Goal: Browse casually: Explore the website without a specific task or goal

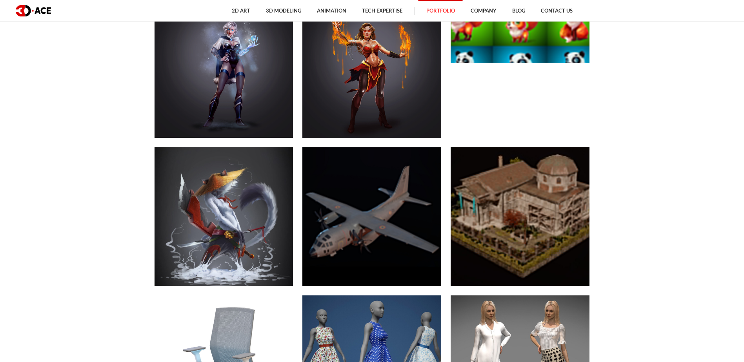
scroll to position [3855, 0]
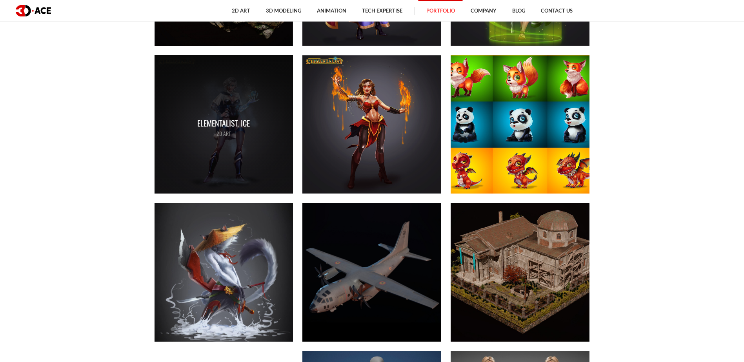
click at [239, 129] on p "Elementalist, Ice" at bounding box center [223, 123] width 53 height 12
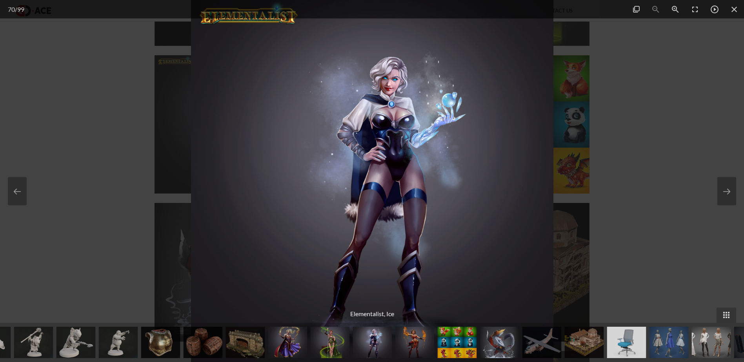
click at [659, 104] on div at bounding box center [372, 181] width 744 height 362
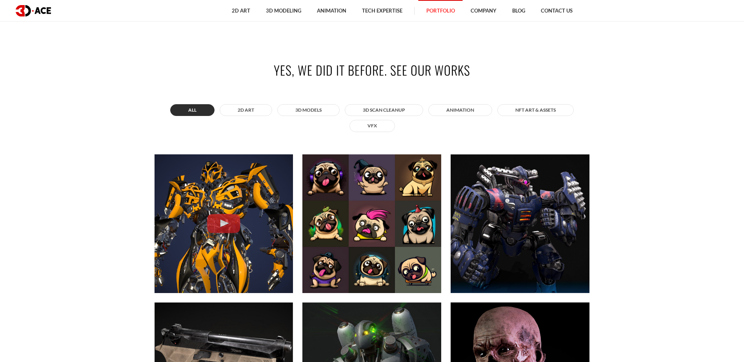
scroll to position [355, 0]
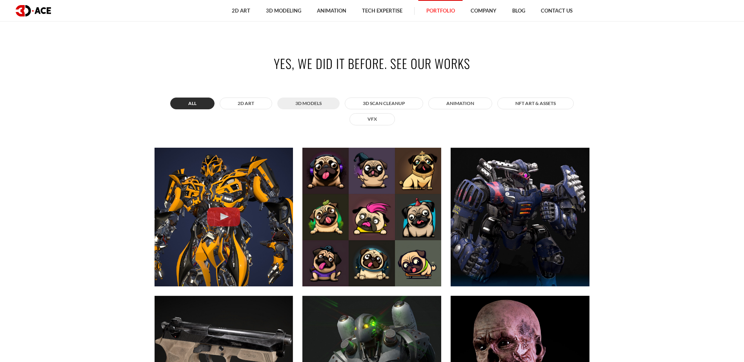
click at [333, 103] on button "3D MODELS" at bounding box center [308, 104] width 62 height 12
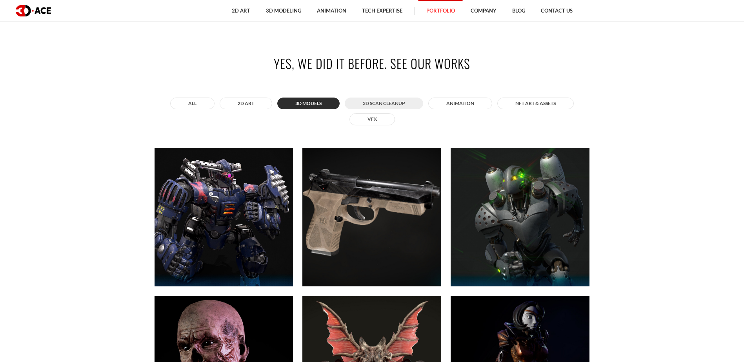
click at [370, 104] on button "3D Scan Cleanup" at bounding box center [384, 104] width 78 height 12
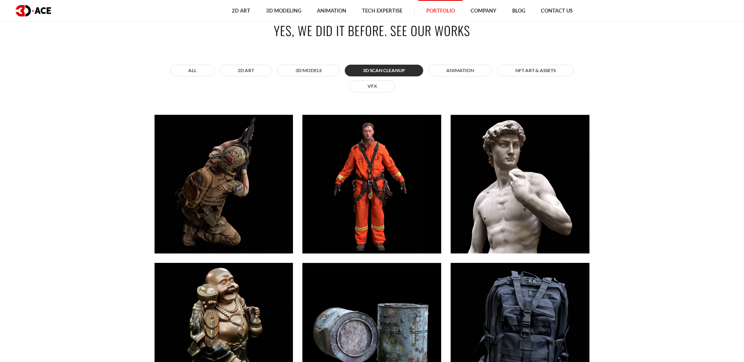
scroll to position [383, 0]
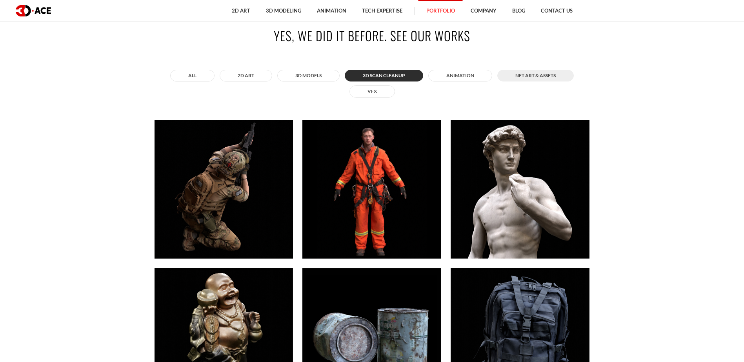
click at [539, 78] on button "NFT art & assets" at bounding box center [535, 76] width 76 height 12
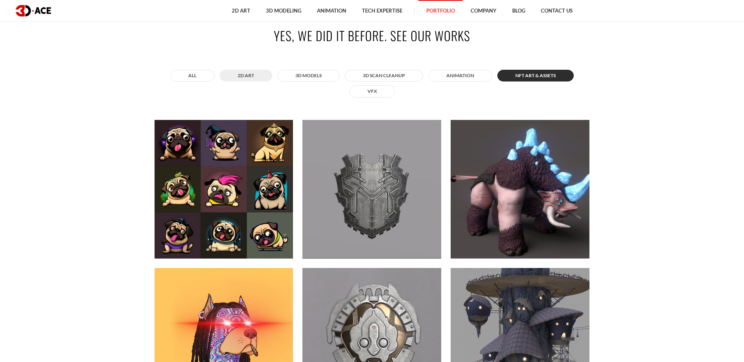
click at [258, 73] on button "2D ART" at bounding box center [246, 76] width 53 height 12
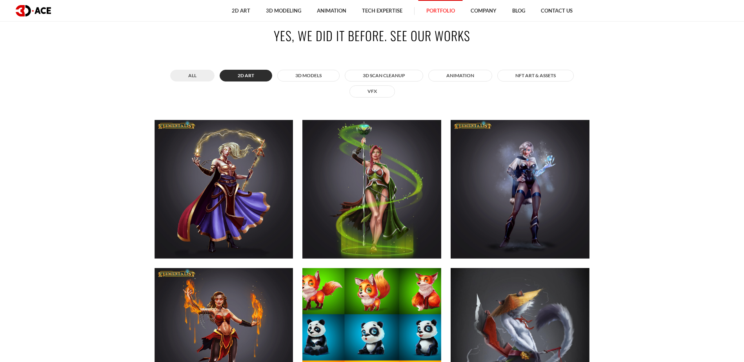
click at [201, 75] on button "All" at bounding box center [192, 76] width 44 height 12
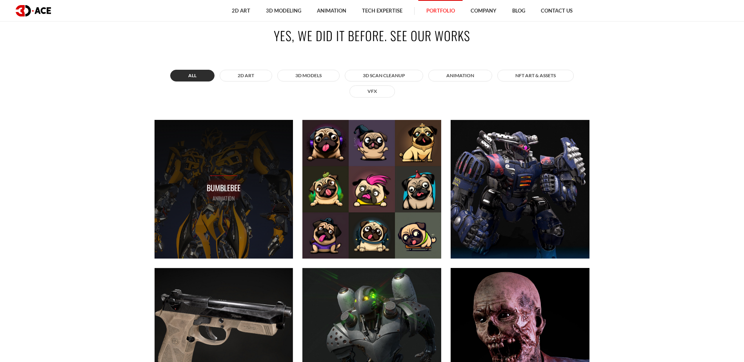
click at [216, 143] on div "Bumblebee ANIMATION" at bounding box center [223, 189] width 139 height 139
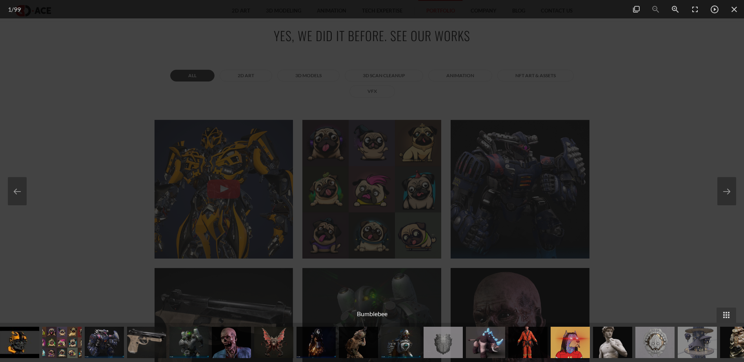
click at [611, 65] on div at bounding box center [372, 181] width 744 height 362
